Goal: Answer question/provide support

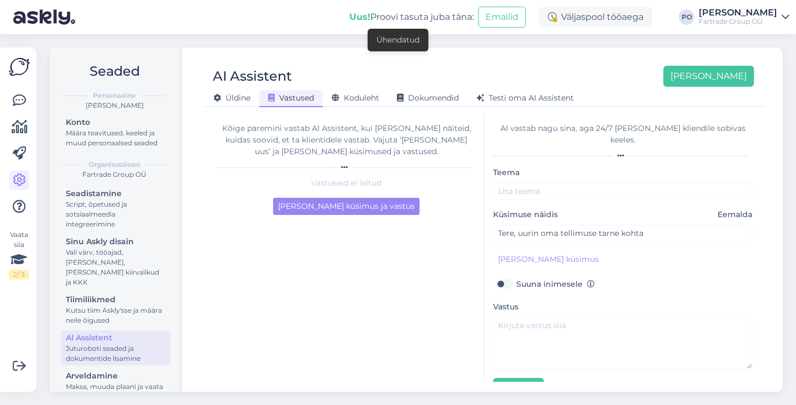
scroll to position [22, 0]
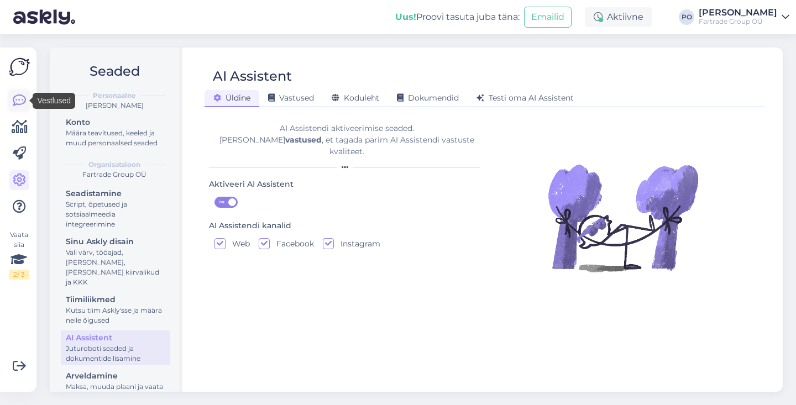
click at [22, 102] on icon at bounding box center [19, 100] width 13 height 13
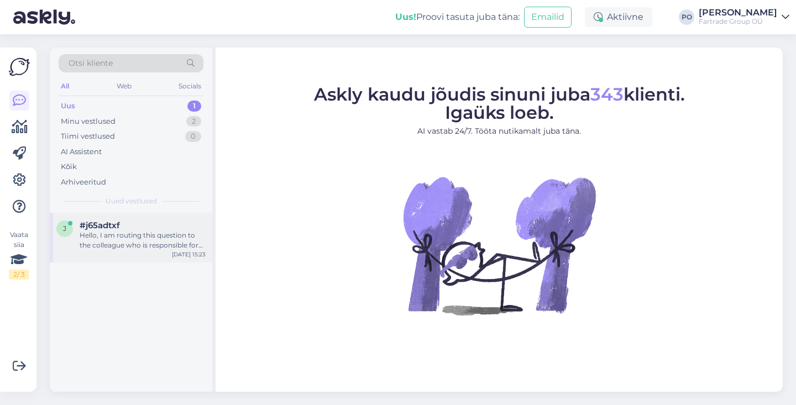
click at [124, 234] on div "Hello, I am routing this question to the colleague who is responsible for this …" at bounding box center [143, 240] width 126 height 20
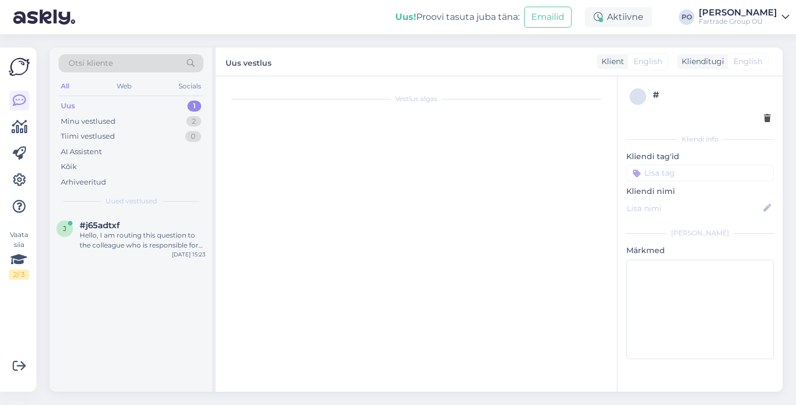
scroll to position [35, 0]
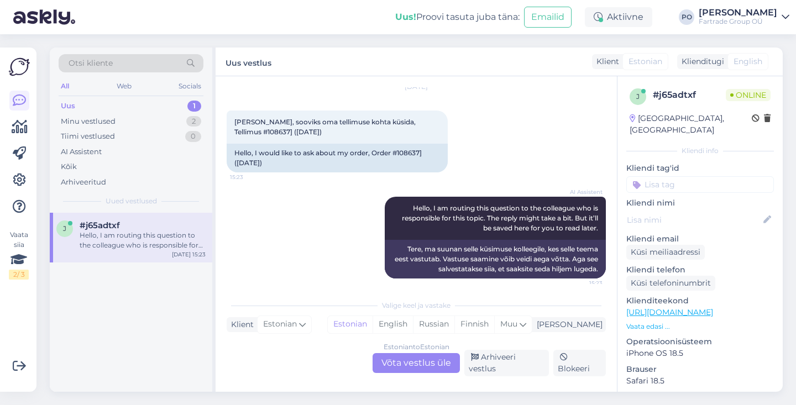
click at [413, 362] on div "Estonian to Estonian Võta vestlus üle" at bounding box center [416, 363] width 87 height 20
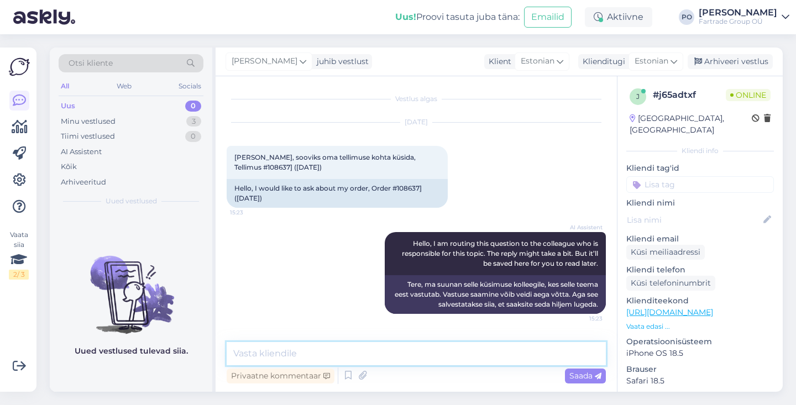
click at [328, 353] on textarea at bounding box center [416, 353] width 379 height 23
type textarea "Tere, kohe vaatame"
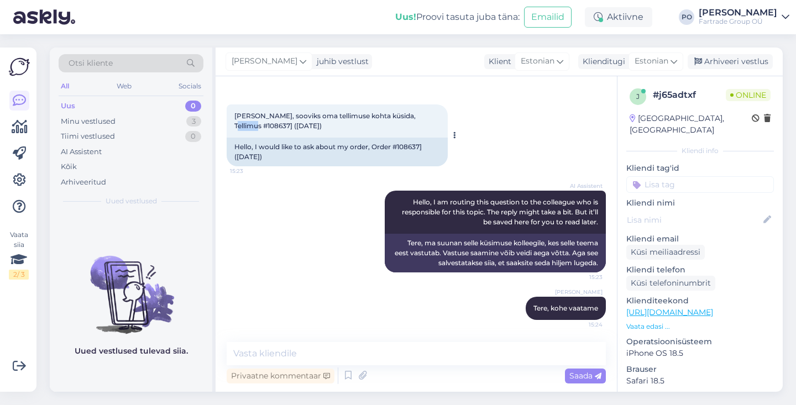
drag, startPoint x: 408, startPoint y: 117, endPoint x: 431, endPoint y: 119, distance: 22.2
click at [417, 119] on span "[PERSON_NAME], sooviks oma tellimuse kohta küsida, Tellimus #108637] ([DATE])" at bounding box center [325, 121] width 183 height 18
copy span "108637"
click at [296, 356] on textarea at bounding box center [416, 353] width 379 height 23
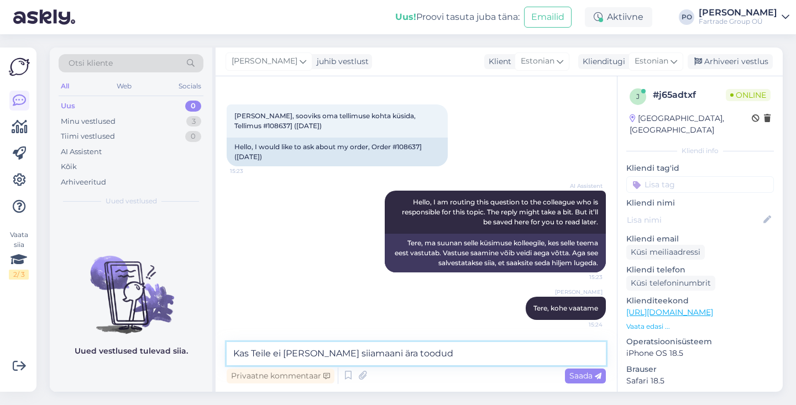
type textarea "Kas Teile ei [PERSON_NAME] siiamaani ära toodud?"
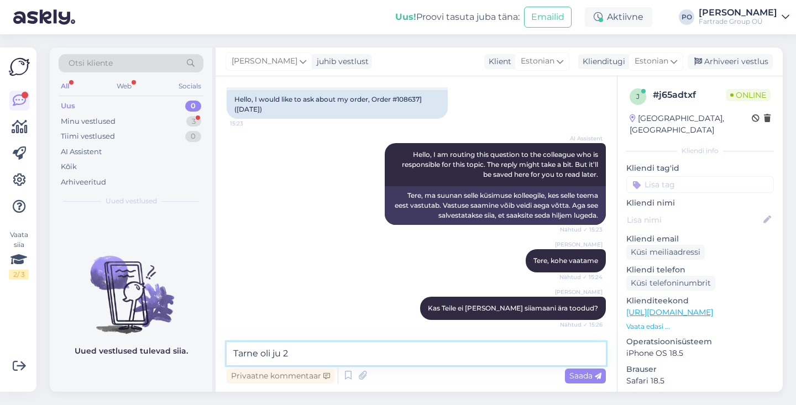
scroll to position [137, 0]
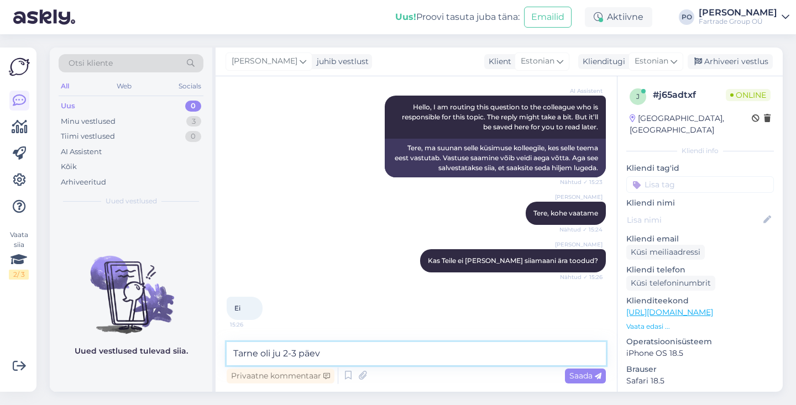
type textarea "Tarne oli ju 2-3 päeva"
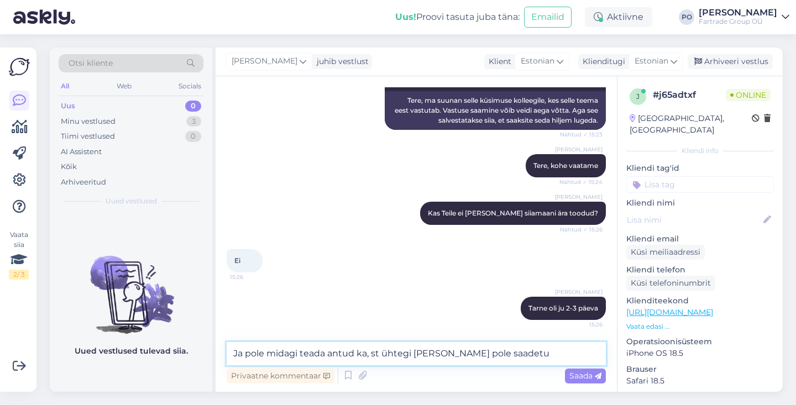
type textarea "Ja pole midagi teada antud ka, st ühtegi [PERSON_NAME] pole saadetud"
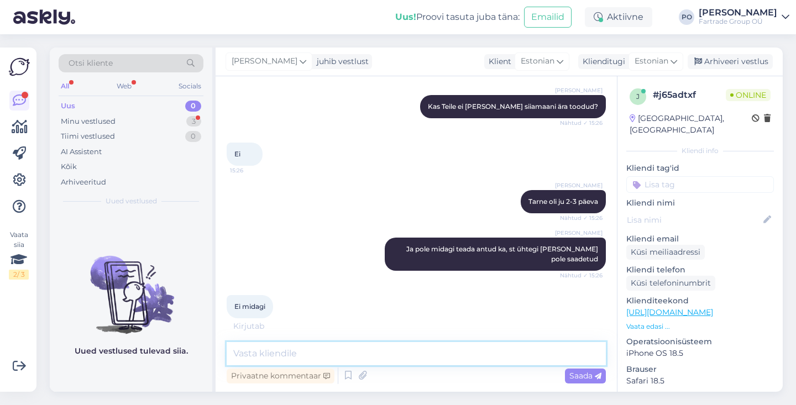
scroll to position [327, 0]
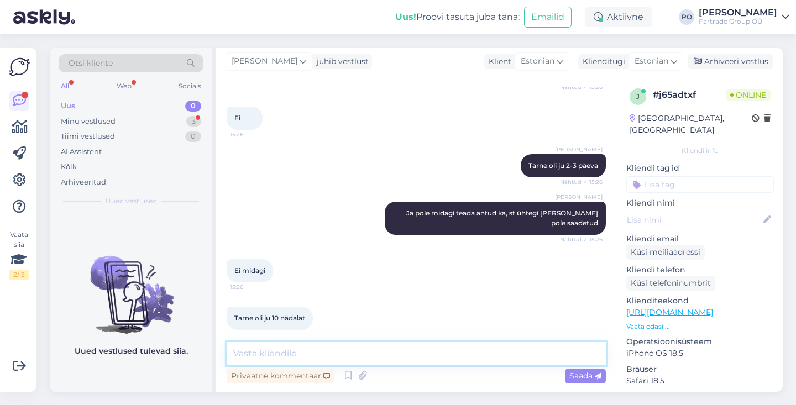
click at [298, 353] on textarea at bounding box center [416, 353] width 379 height 23
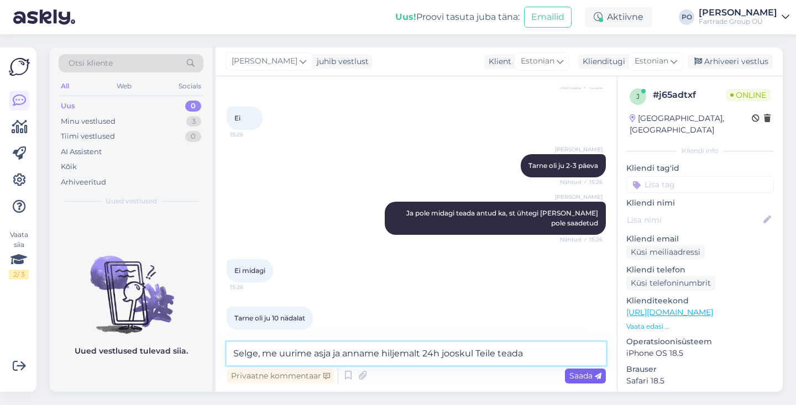
type textarea "Selge, me uurime asja ja anname hiljemalt 24h jooskul Teile teada"
click at [571, 373] on span "Saada" at bounding box center [585, 376] width 32 height 10
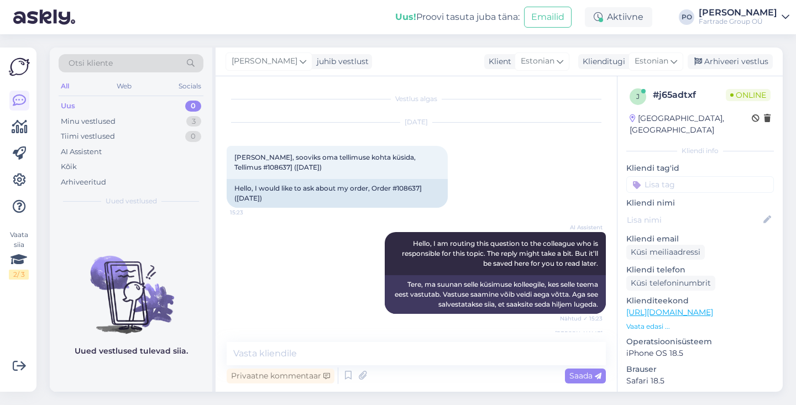
scroll to position [384, 0]
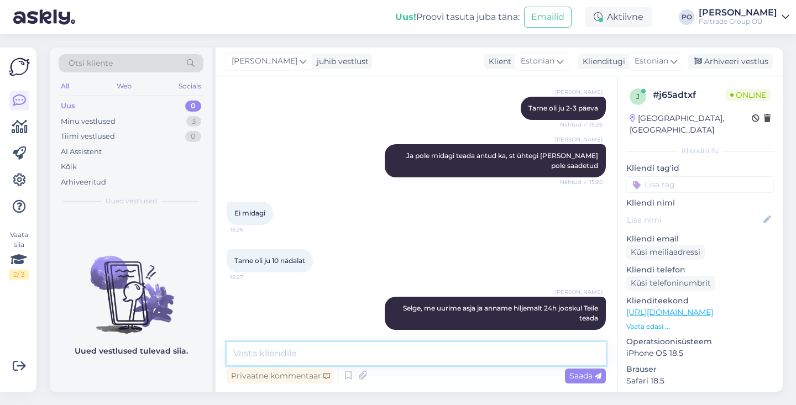
click at [295, 359] on textarea at bounding box center [416, 353] width 379 height 23
type textarea "Kas [PERSON_NAME] jutt [PERSON_NAME] Lynnwoodi tumbast?"
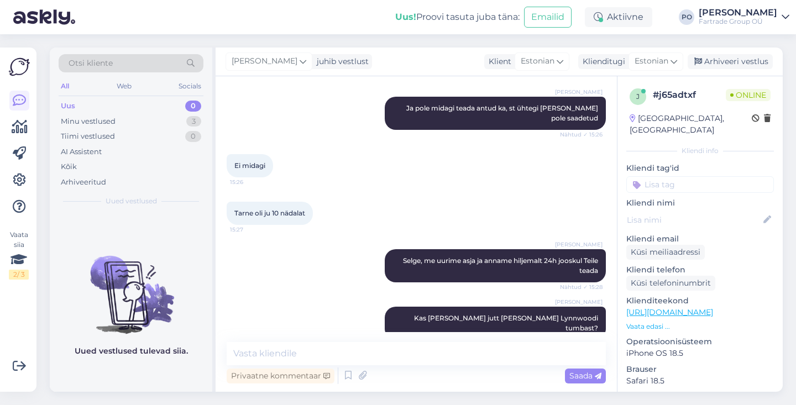
click at [700, 307] on link "[URL][DOMAIN_NAME]" at bounding box center [669, 312] width 87 height 10
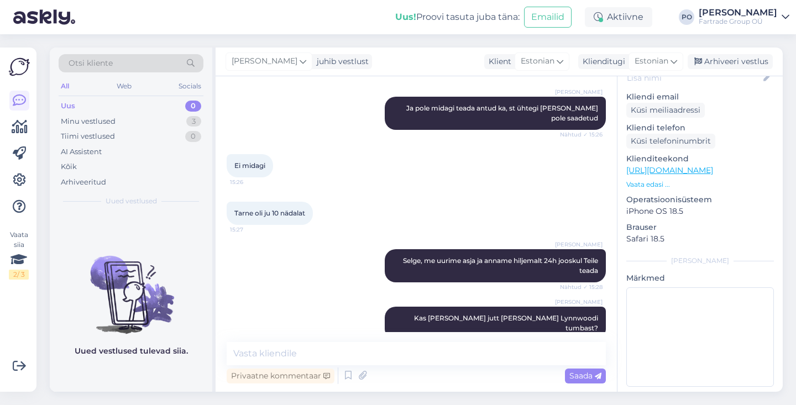
click at [657, 180] on p "Vaata edasi ..." at bounding box center [700, 185] width 148 height 10
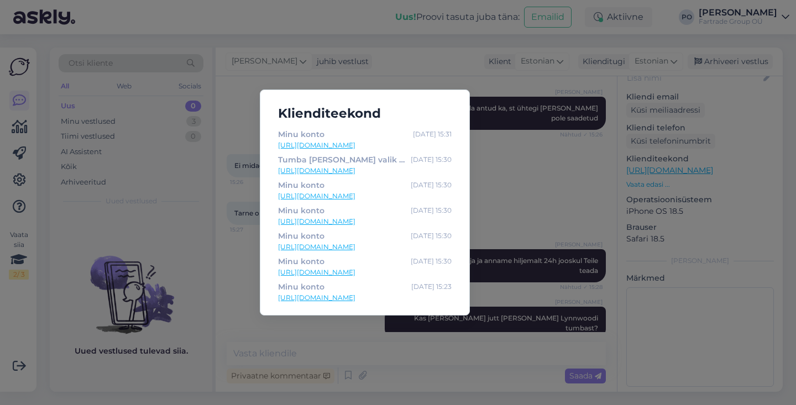
click at [406, 346] on div "Klienditeekond Minu konto [DATE] 15:31 [URL][DOMAIN_NAME] Tumba [PERSON_NAME] v…" at bounding box center [398, 202] width 796 height 405
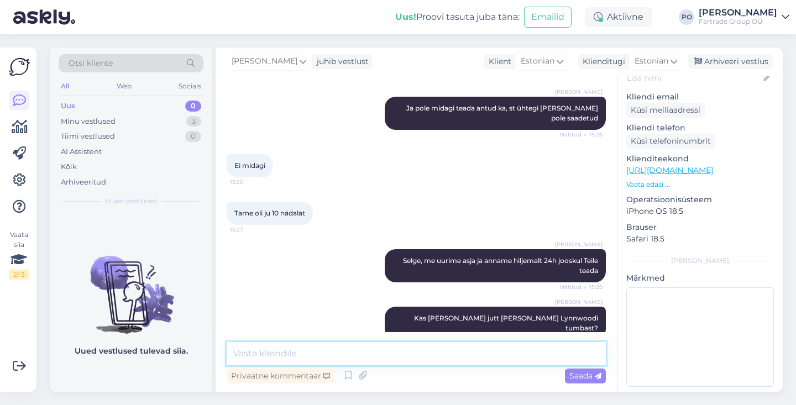
click at [360, 352] on textarea at bounding box center [416, 353] width 379 height 23
type textarea "Selle mille tellisite [DATE]?"
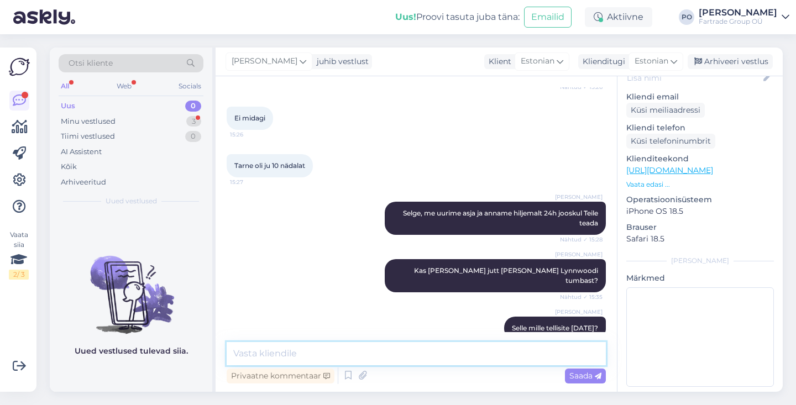
scroll to position [557, 0]
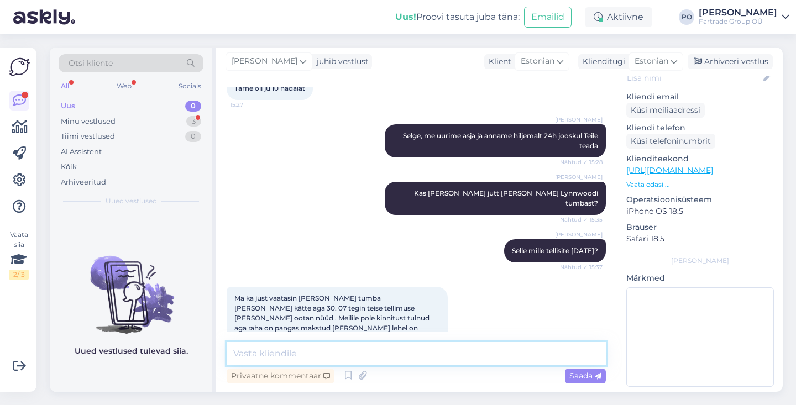
click at [300, 349] on textarea at bounding box center [416, 353] width 379 height 23
type textarea "Aa, selge. Kohe vaatame [PERSON_NAME] uut tellimust."
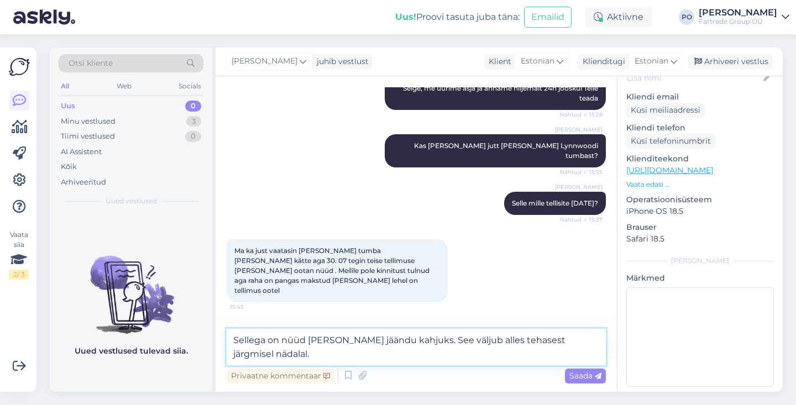
click at [394, 339] on textarea "Sellega on nüüd [PERSON_NAME] jäändu kahjuks. See väljub alles tehasest järgmis…" at bounding box center [416, 347] width 379 height 36
click at [315, 356] on textarea "Sellega on nüüd [PERSON_NAME] jäänud kahjuks. See väljub alles tehasest järgmis…" at bounding box center [416, 347] width 379 height 36
click at [549, 337] on textarea "Sellega on nüüd [PERSON_NAME] jäänud kahjuks. See väljub alles tehasest järgmis…" at bounding box center [416, 347] width 379 height 36
click at [433, 360] on textarea "Sellega on nüüd [PERSON_NAME] jäänud kahjuks. See väljub alles tehasest kontein…" at bounding box center [416, 347] width 379 height 36
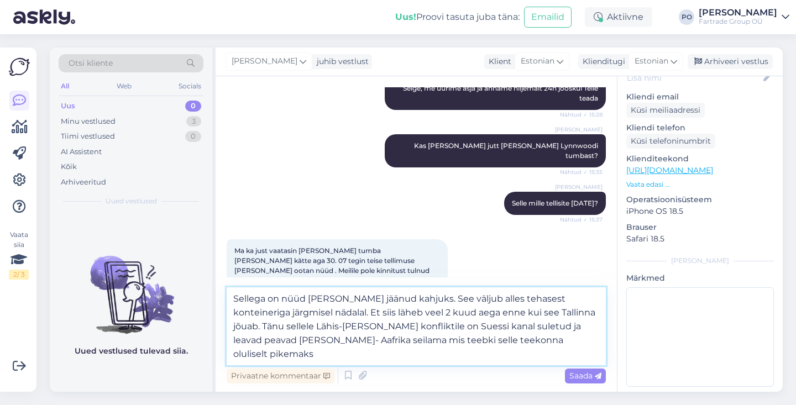
type textarea "Sellega on nüüd [PERSON_NAME] jäänud kahjuks. See väljub alles tehasest kontein…"
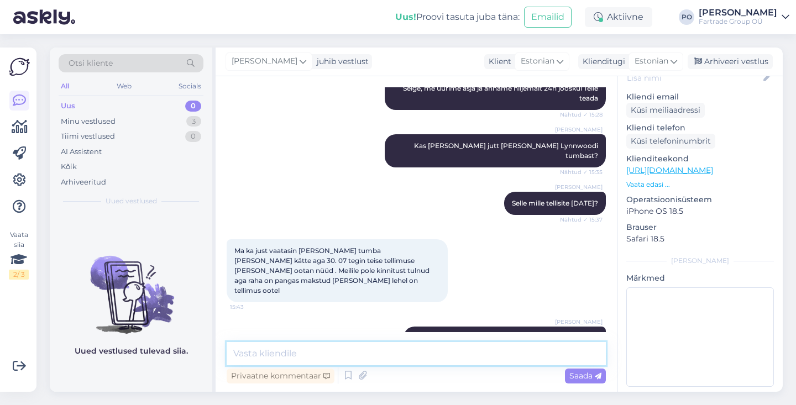
scroll to position [701, 0]
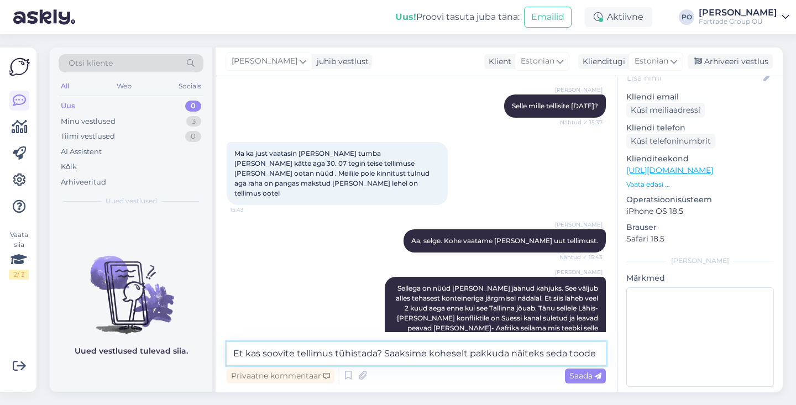
type textarea "Et kas soovite tellimus tühistada? Saaksime koheselt pakkuda näiteks seda toodet"
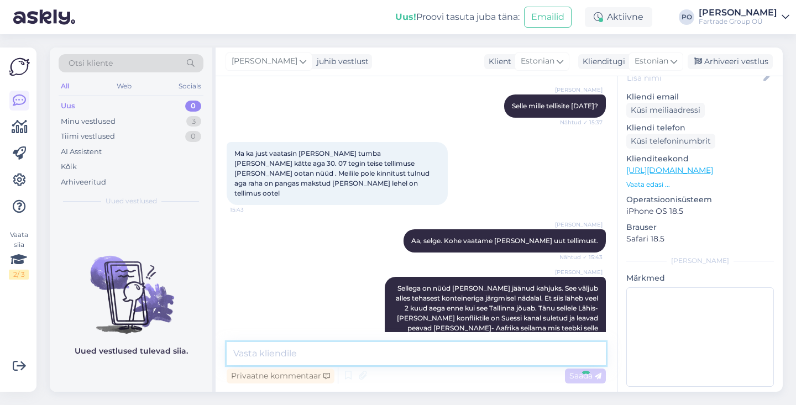
scroll to position [759, 0]
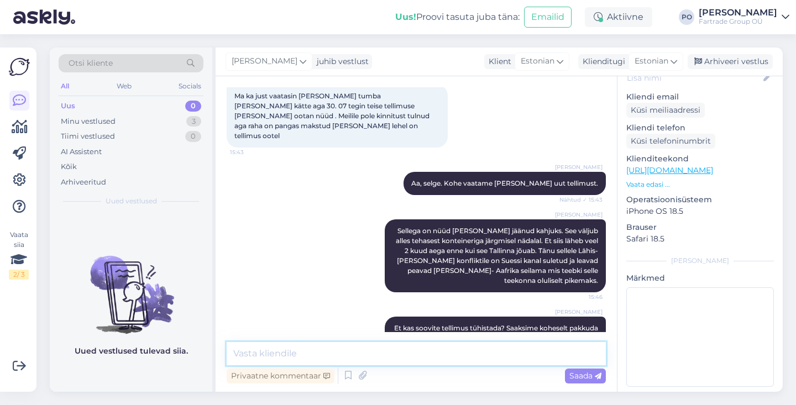
click at [393, 356] on textarea at bounding box center [416, 353] width 379 height 23
paste textarea "[URL][DOMAIN_NAME]"
type textarea "[URL][DOMAIN_NAME]"
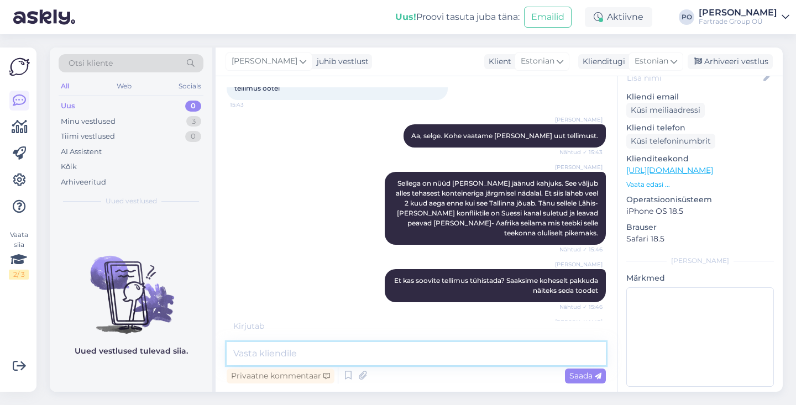
scroll to position [854, 0]
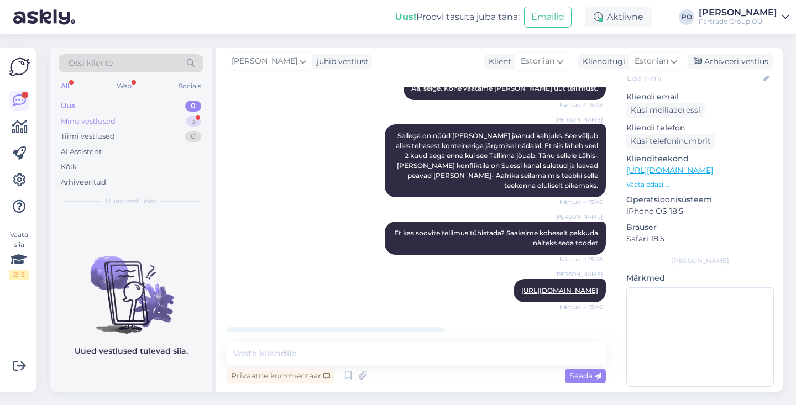
click at [110, 120] on div "Minu vestlused" at bounding box center [88, 121] width 55 height 11
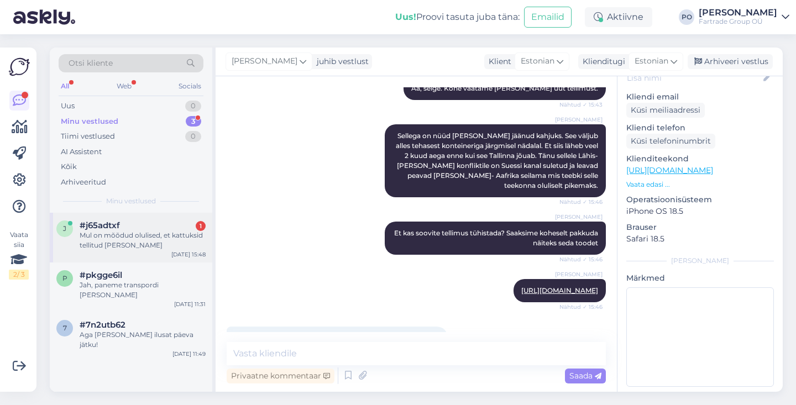
click at [172, 235] on div "Mul on mõõdud olulised, et kattuksid tellitud [PERSON_NAME]" at bounding box center [143, 240] width 126 height 20
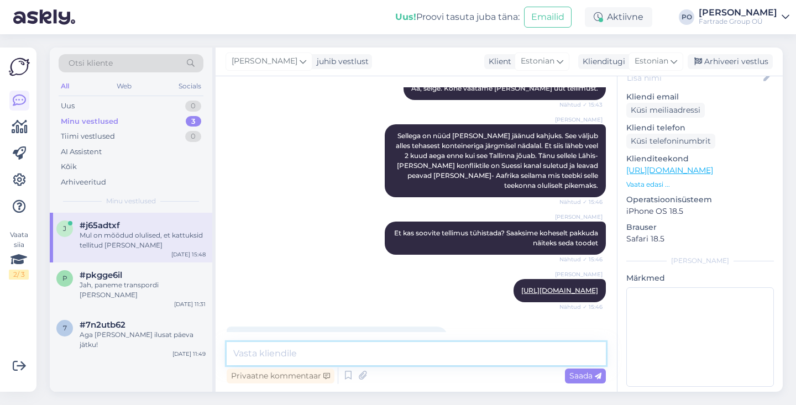
click at [340, 350] on textarea at bounding box center [416, 353] width 379 height 23
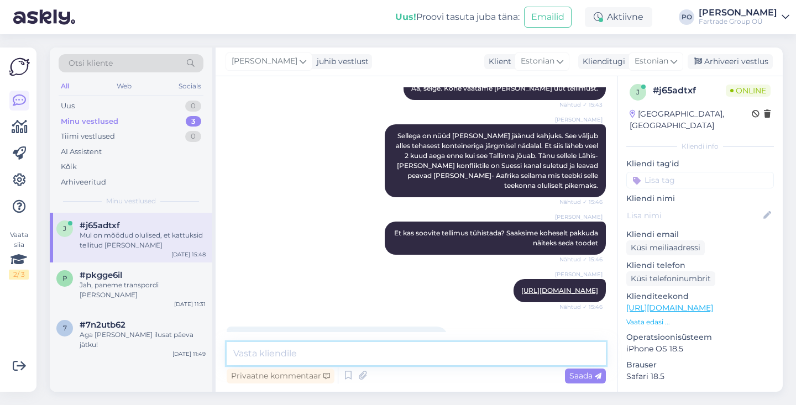
scroll to position [0, 0]
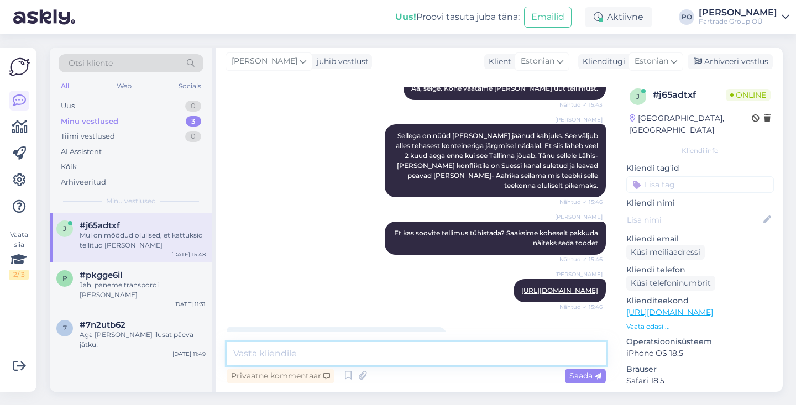
click at [282, 348] on textarea at bounding box center [416, 353] width 379 height 23
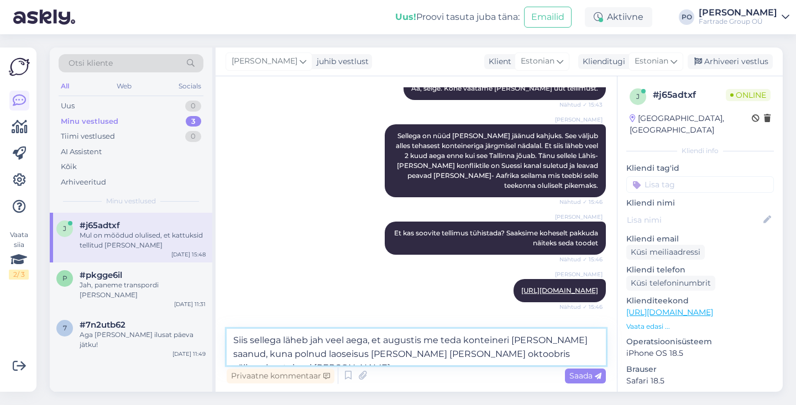
click at [325, 342] on textarea "Siis sellega läheb jah veel aega, et augustis me teda konteineri [PERSON_NAME] …" at bounding box center [416, 347] width 379 height 36
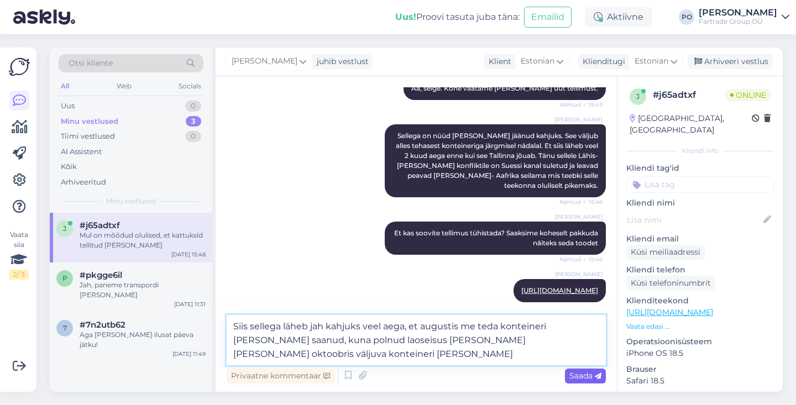
type textarea "Siis sellega läheb jah kahjuks veel aega, et augustis me teda konteineri [PERSO…"
click at [581, 375] on span "Saada" at bounding box center [585, 376] width 32 height 10
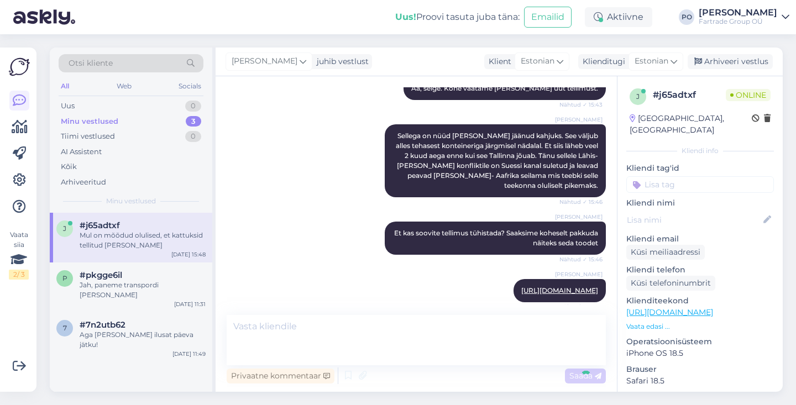
scroll to position [921, 0]
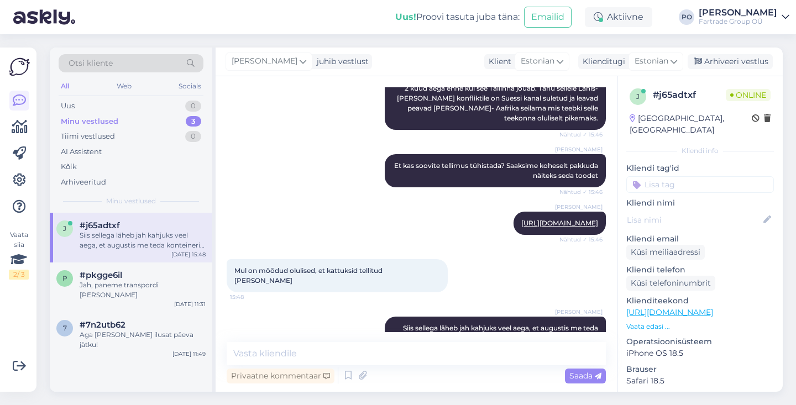
click at [644, 322] on p "Vaata edasi ..." at bounding box center [700, 327] width 148 height 10
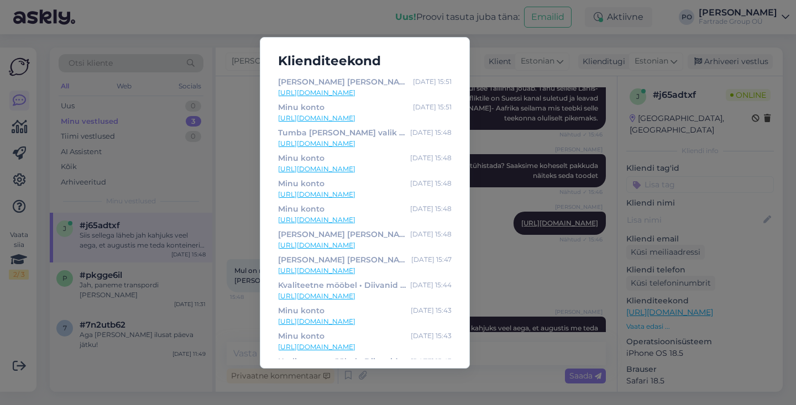
click at [376, 167] on link "[URL][DOMAIN_NAME]" at bounding box center [365, 169] width 174 height 10
click at [354, 143] on link "[URL][DOMAIN_NAME]" at bounding box center [365, 144] width 174 height 10
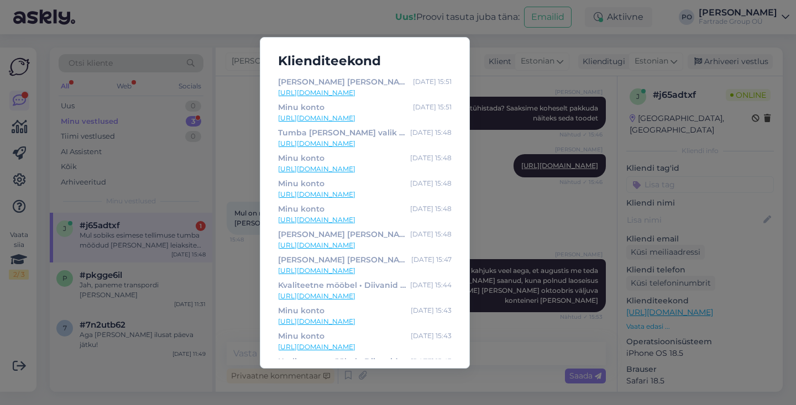
click at [527, 154] on div "Klienditeekond [PERSON_NAME] [PERSON_NAME] tumbasid • Pehme mööbel [DATE] 15:51…" at bounding box center [398, 202] width 796 height 405
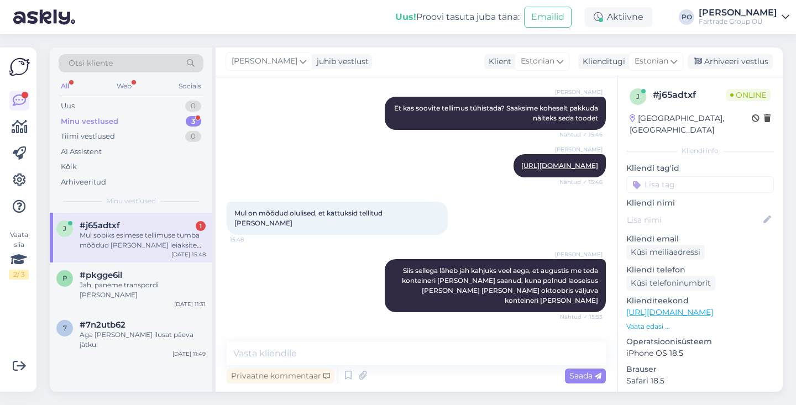
click at [126, 122] on div "Minu vestlused 3" at bounding box center [131, 121] width 145 height 15
click at [160, 238] on div "Mul sobiks esimese tellimuse tumba mõõdud [PERSON_NAME] leiaksite siis oleksin …" at bounding box center [143, 240] width 126 height 20
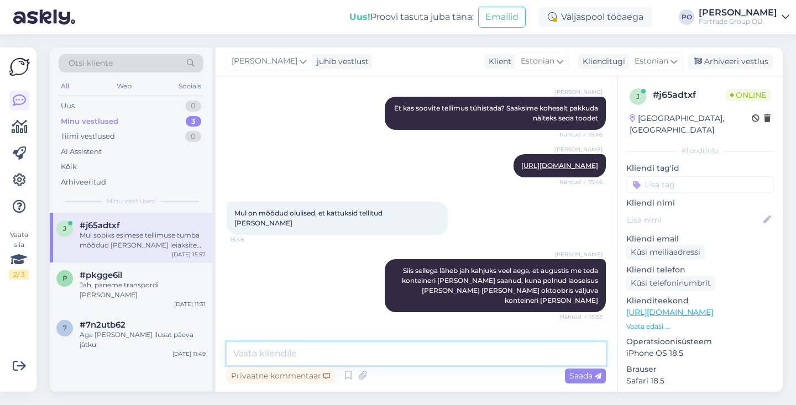
click at [374, 354] on textarea at bounding box center [416, 353] width 379 height 23
drag, startPoint x: 281, startPoint y: 358, endPoint x: 281, endPoint y: 317, distance: 41.5
click at [281, 358] on textarea "Vaatasime, et kahjuks selliste mõõtudega" at bounding box center [416, 353] width 379 height 23
click at [459, 351] on textarea "[PERSON_NAME] järgi ja kahjuks selliste mõõtudega" at bounding box center [416, 353] width 379 height 23
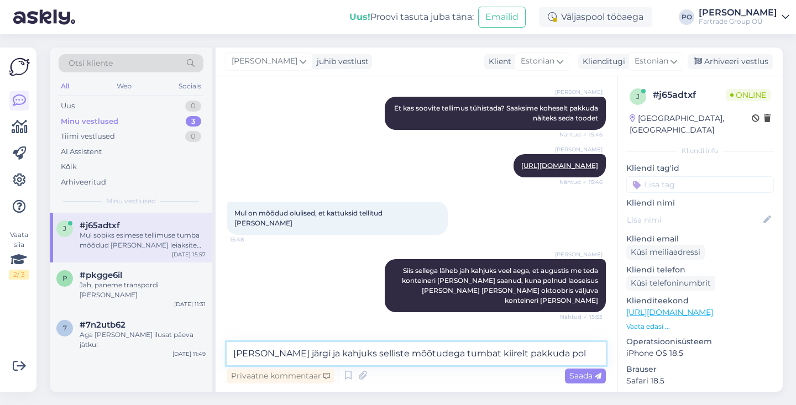
type textarea "[PERSON_NAME] järgi ja kahjuks selliste mõõtudega tumbat kiirelt pakkuda pole"
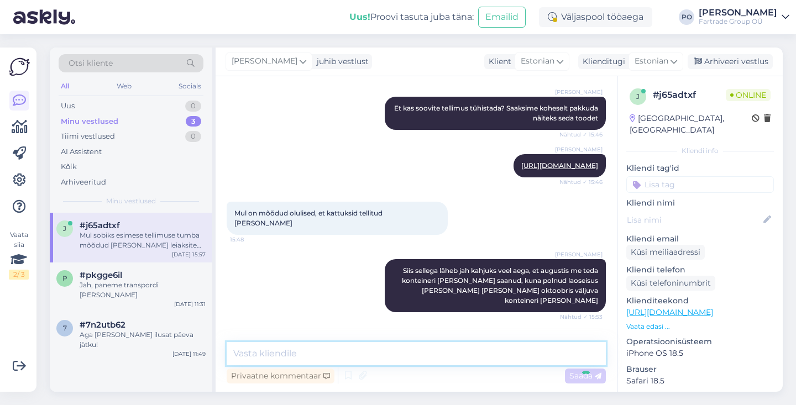
scroll to position [1036, 0]
